Goal: Transaction & Acquisition: Purchase product/service

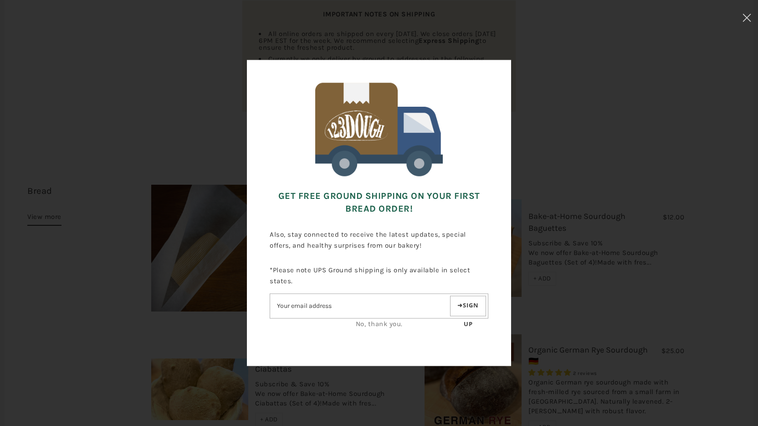
click at [370, 321] on link "No, thank you." at bounding box center [379, 324] width 47 height 8
click at [388, 323] on link "No, thank you." at bounding box center [379, 324] width 47 height 8
click at [740, 17] on button at bounding box center [747, 19] width 22 height 38
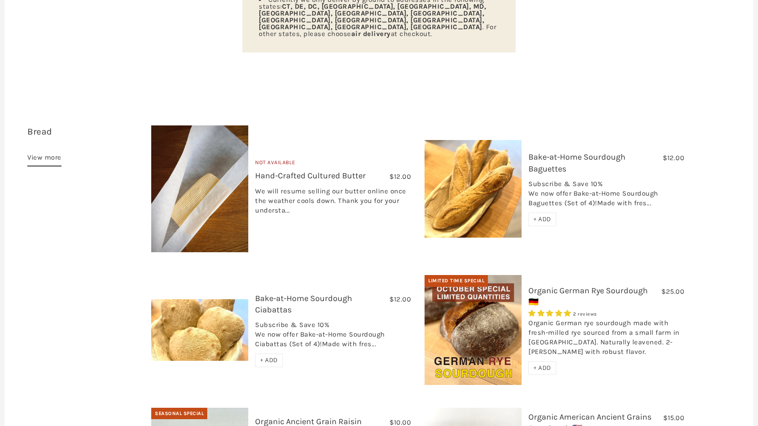
scroll to position [205, 0]
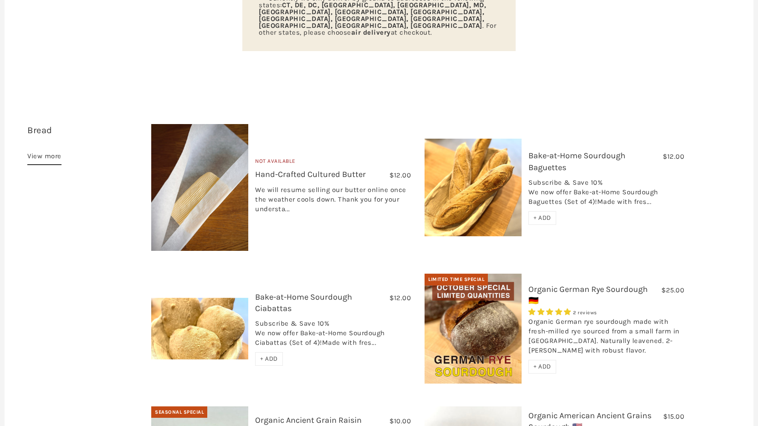
click at [546, 362] on span "+ ADD" at bounding box center [543, 366] width 18 height 8
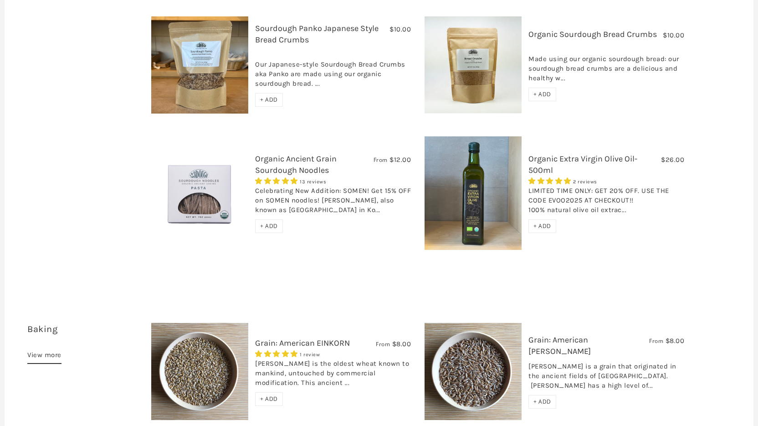
scroll to position [944, 0]
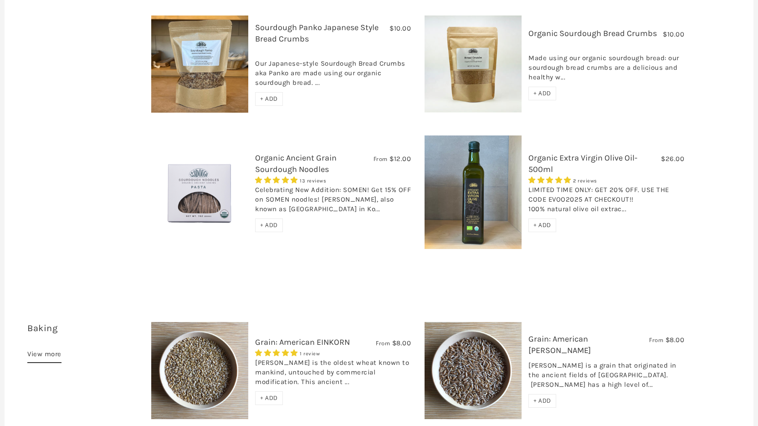
click at [264, 221] on span "+ ADD" at bounding box center [269, 225] width 18 height 8
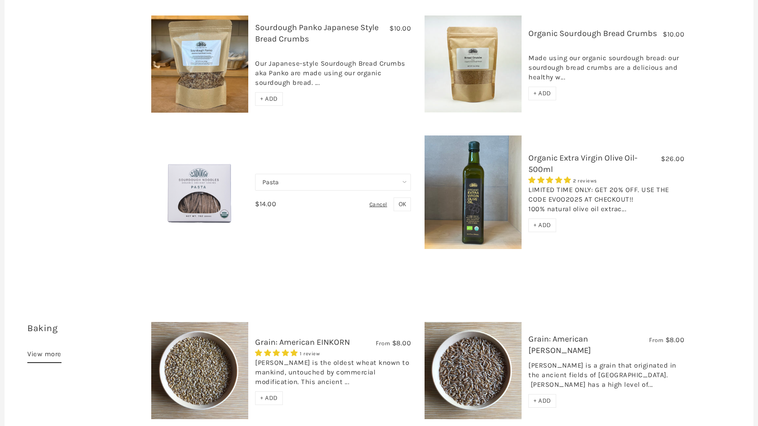
select select "Ramen"
click at [406, 200] on span "OK" at bounding box center [402, 204] width 7 height 8
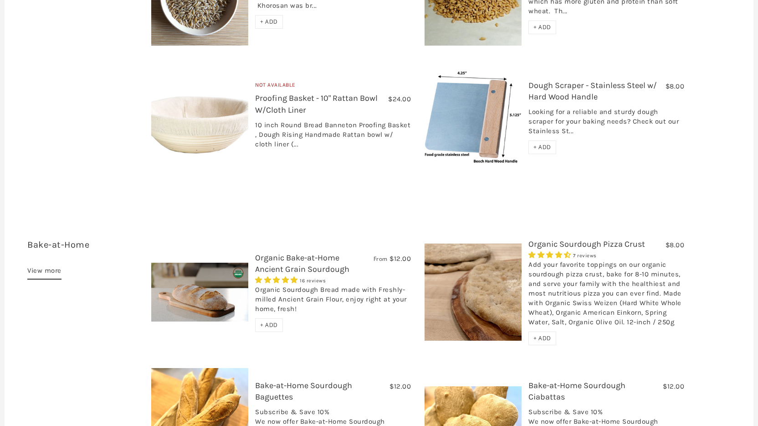
scroll to position [1439, 0]
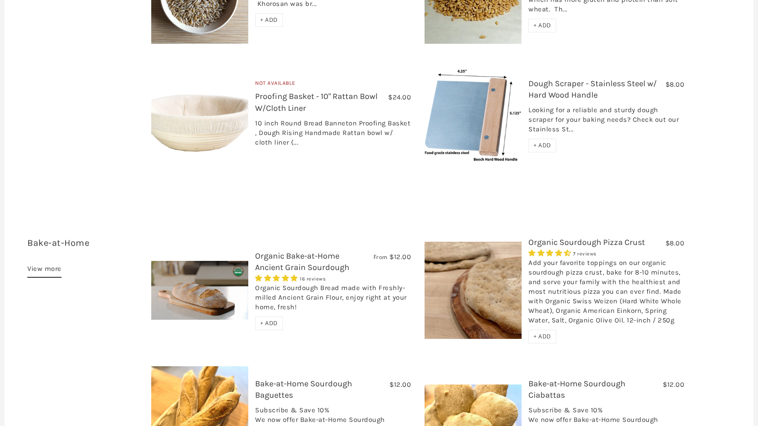
click at [545, 332] on span "+ ADD" at bounding box center [543, 336] width 18 height 8
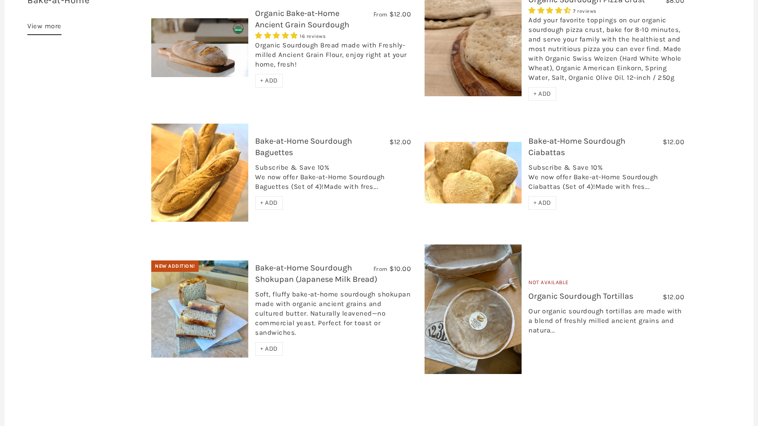
scroll to position [1686, 0]
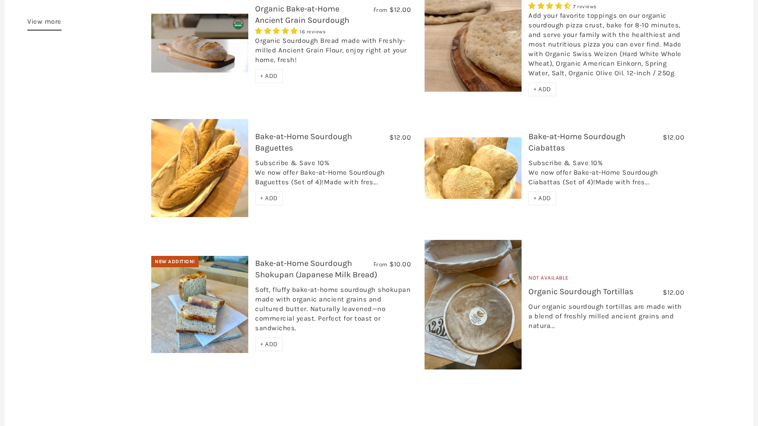
click at [264, 340] on span "+ ADD" at bounding box center [269, 344] width 18 height 8
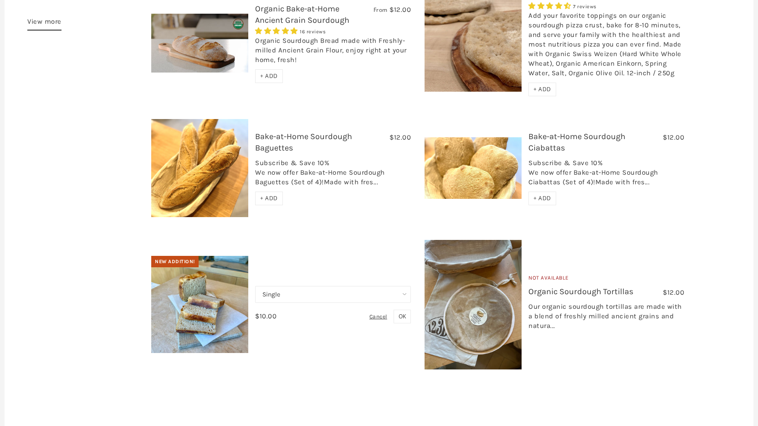
click at [401, 312] on span "OK" at bounding box center [402, 316] width 7 height 8
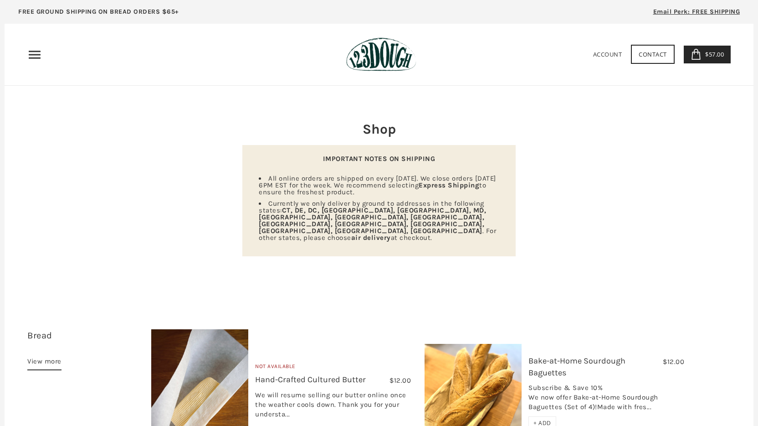
scroll to position [0, 0]
click at [720, 51] on span "$57.00" at bounding box center [713, 54] width 21 height 8
